Goal: Obtain resource: Download file/media

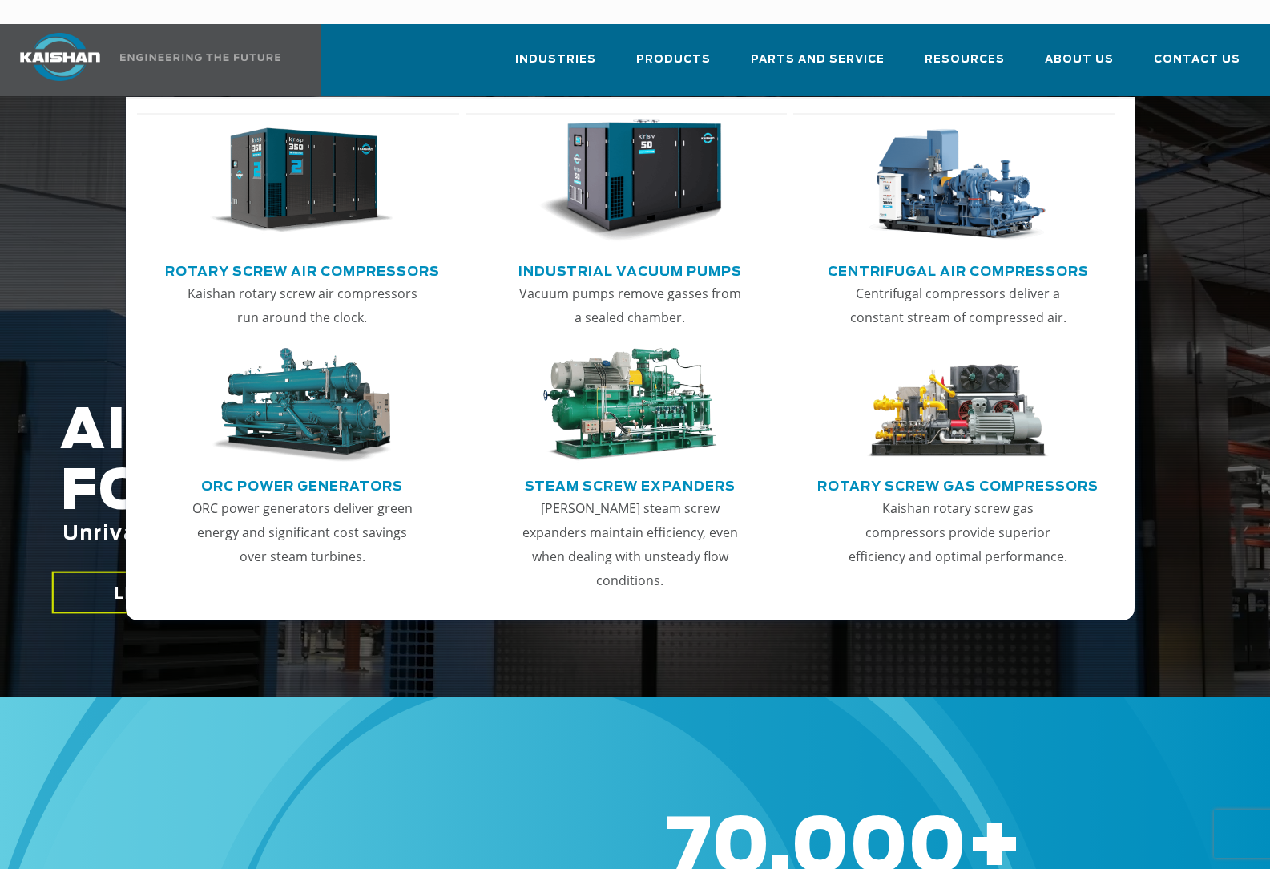
click at [650, 164] on img "Main menu" at bounding box center [629, 180] width 183 height 123
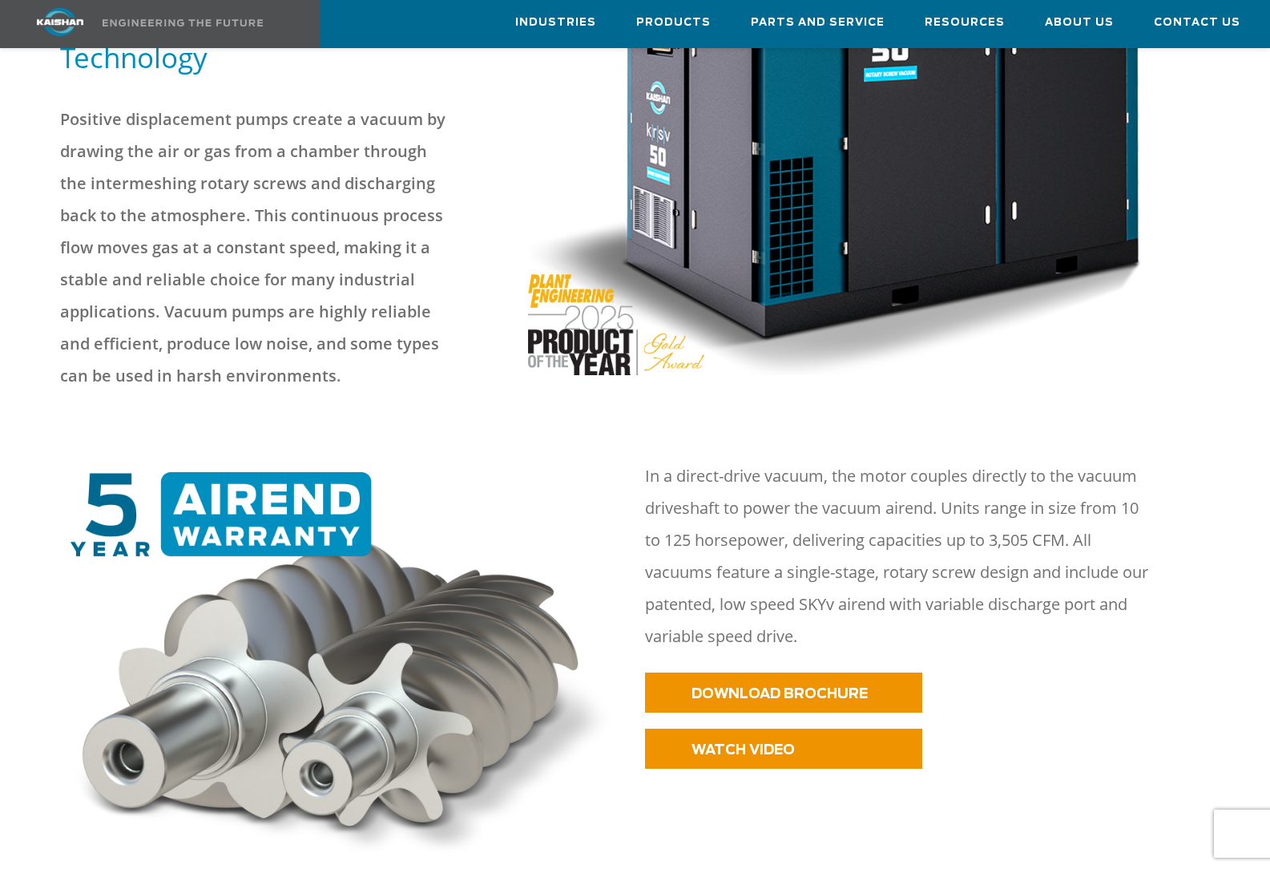
scroll to position [344, 0]
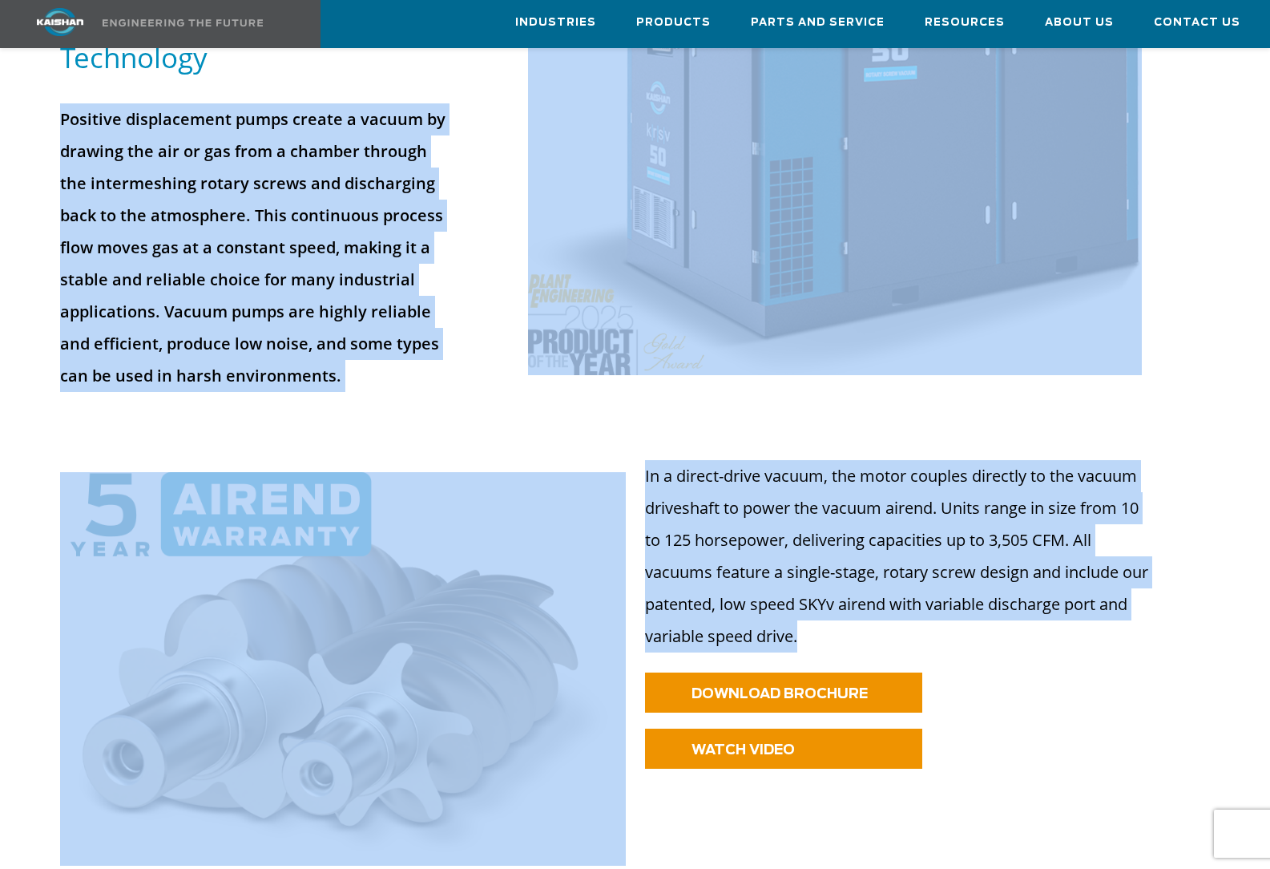
drag, startPoint x: 817, startPoint y: 615, endPoint x: 64, endPoint y: 83, distance: 921.7
copy div "Positive displacement pumps create a vacuum by drawing the air or gas from a ch…"
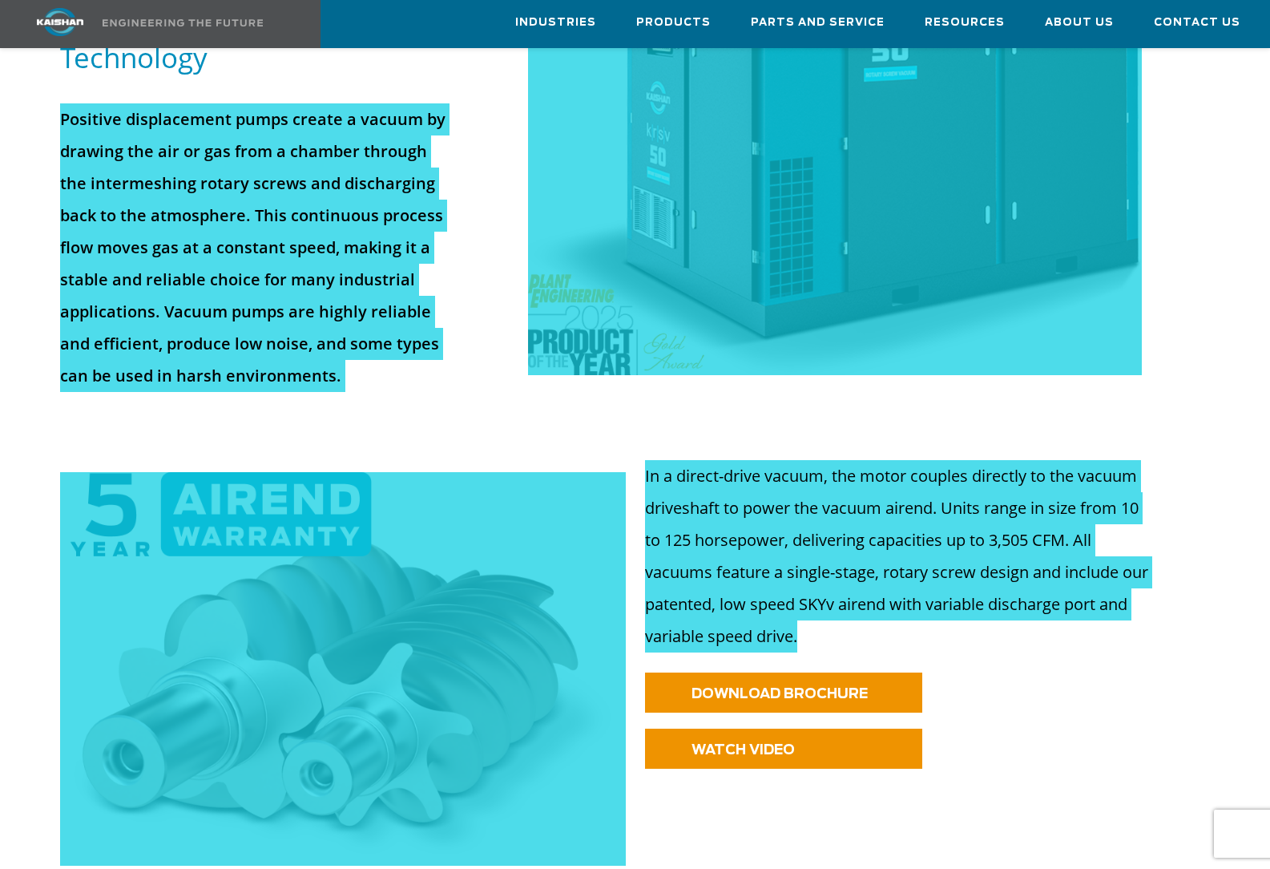
click at [107, 276] on p "Positive displacement pumps create a vacuum by drawing the air or gas from a ch…" at bounding box center [256, 247] width 393 height 288
click at [195, 424] on div at bounding box center [634, 655] width 1168 height 486
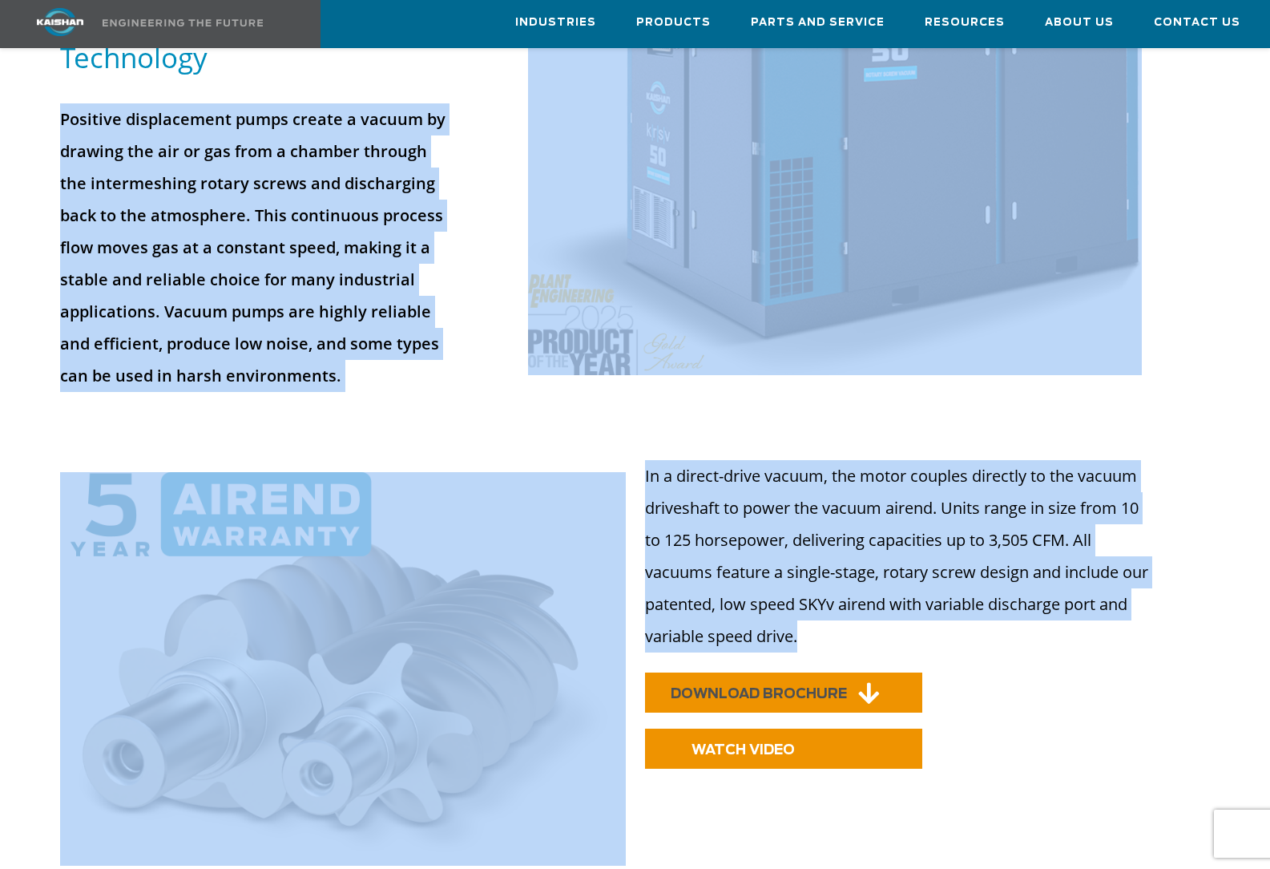
click at [790, 676] on link "DOWNLOAD BROCHURE" at bounding box center [783, 692] width 277 height 40
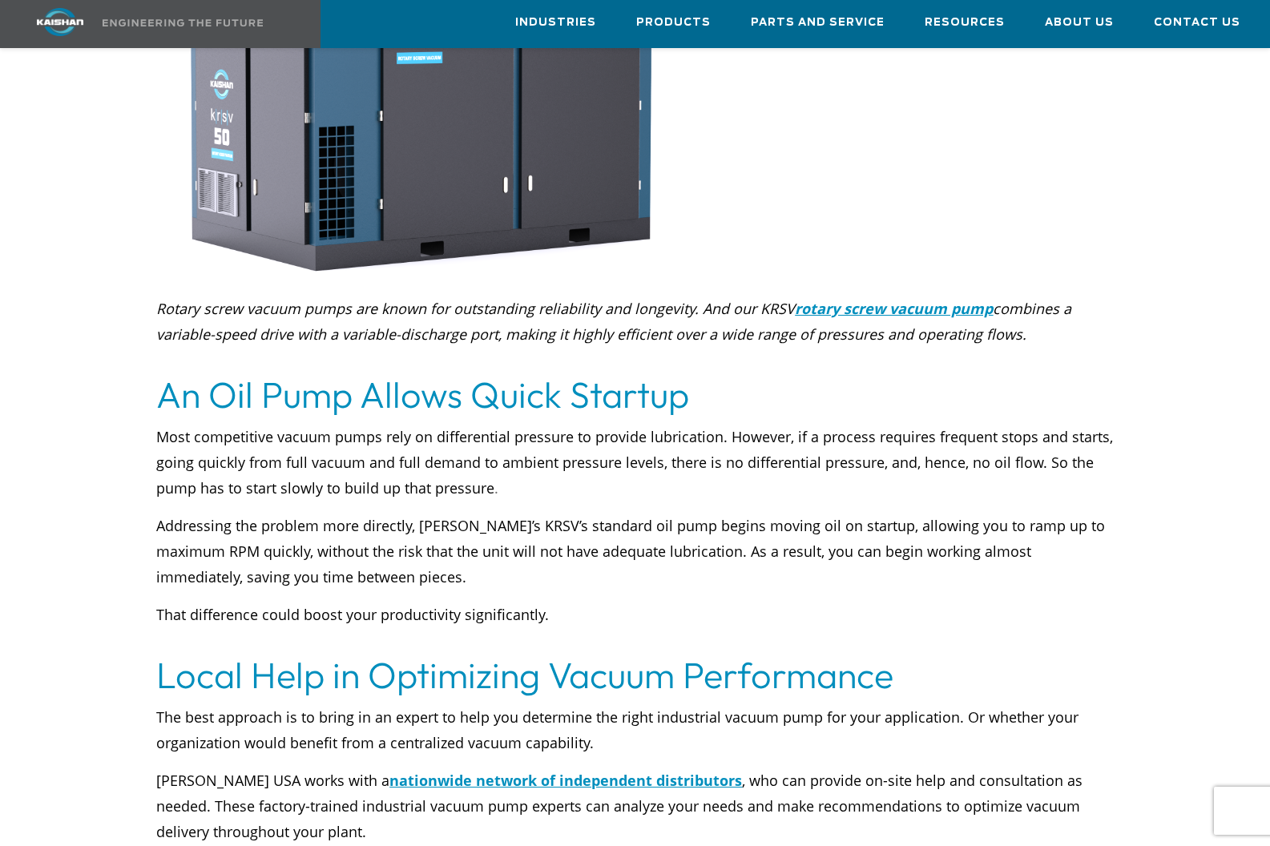
scroll to position [5226, 0]
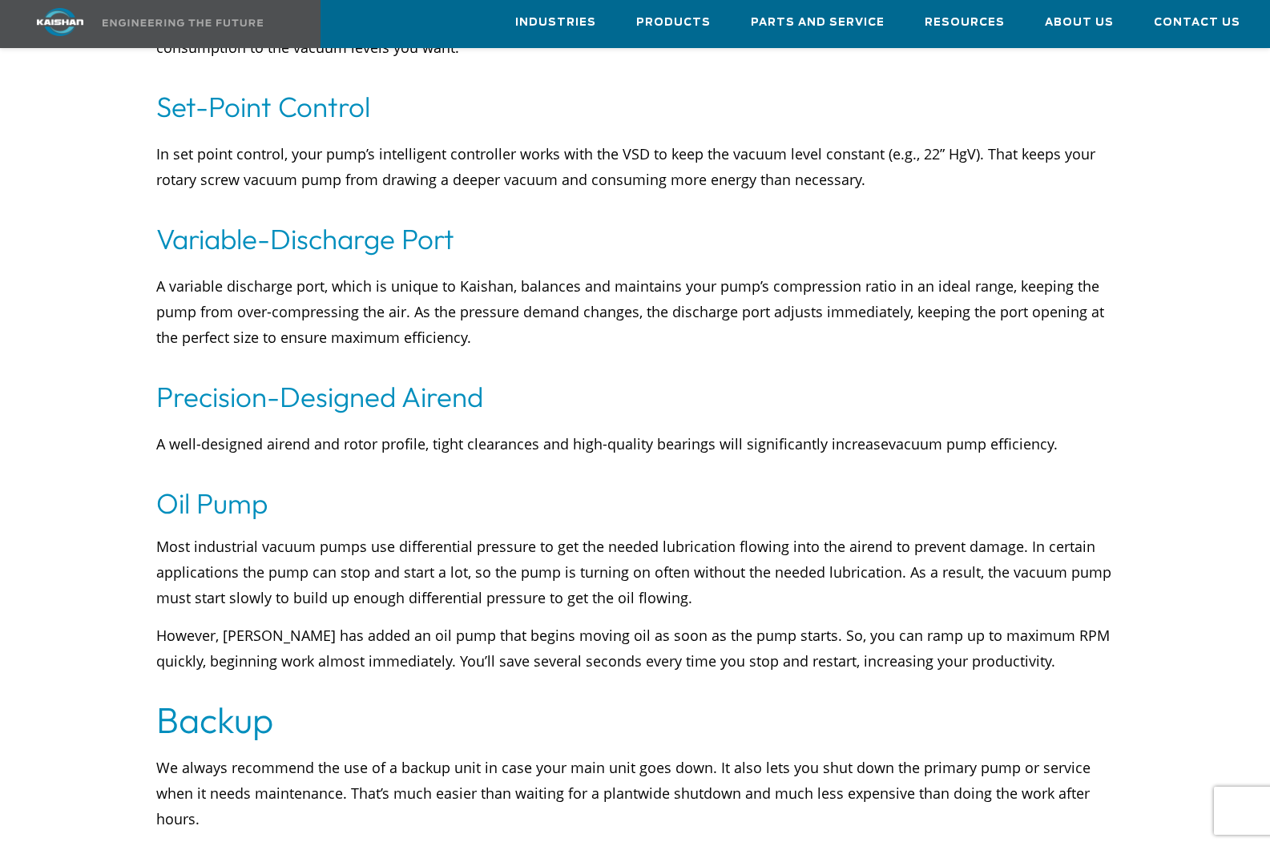
scroll to position [4001, 0]
